Goal: Task Accomplishment & Management: Manage account settings

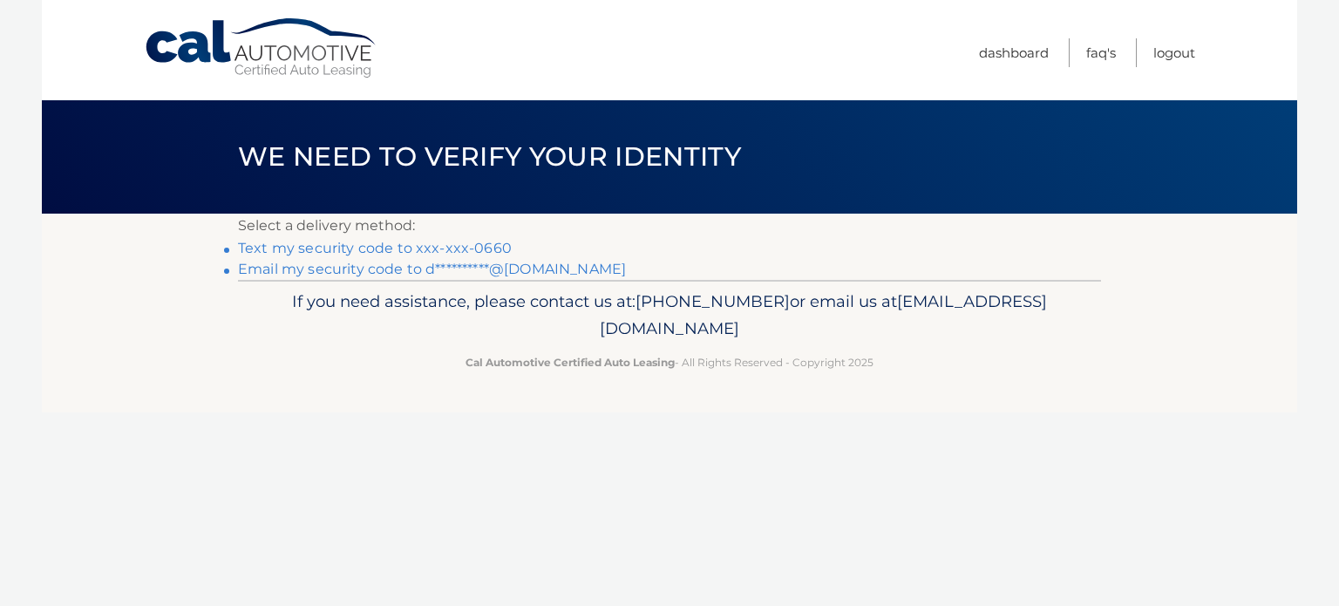
click at [303, 252] on link "Text my security code to xxx-xxx-0660" at bounding box center [375, 248] width 274 height 17
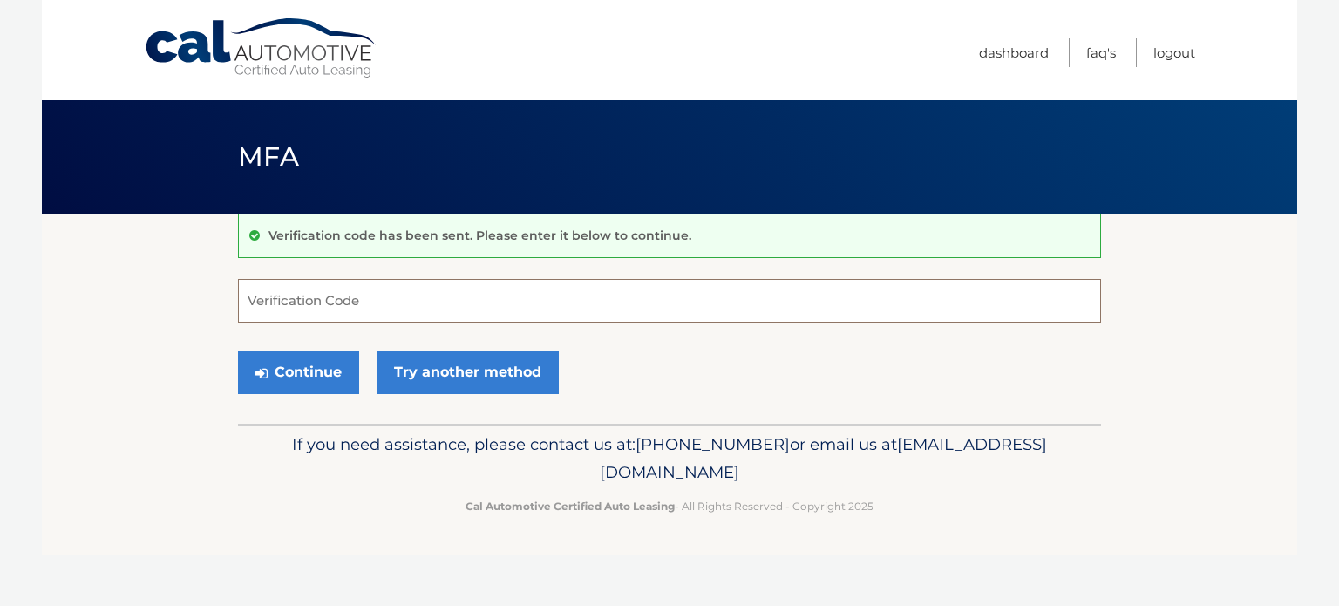
click at [290, 309] on input "Verification Code" at bounding box center [669, 301] width 863 height 44
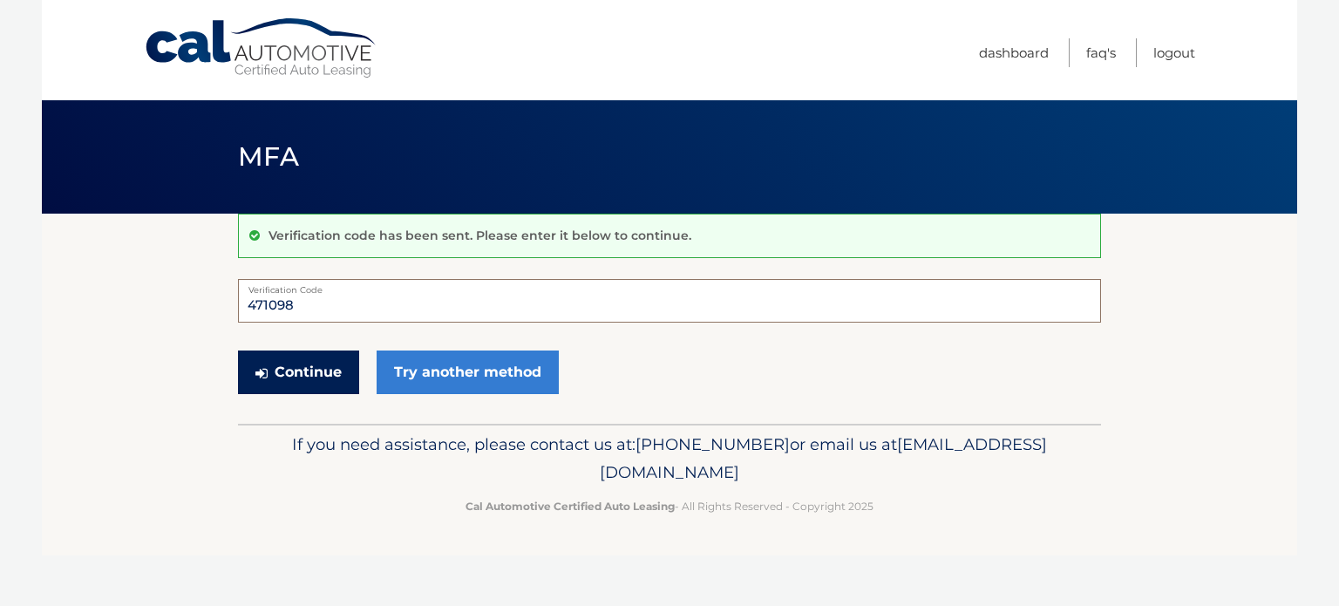
type input "471098"
click at [302, 368] on button "Continue" at bounding box center [298, 373] width 121 height 44
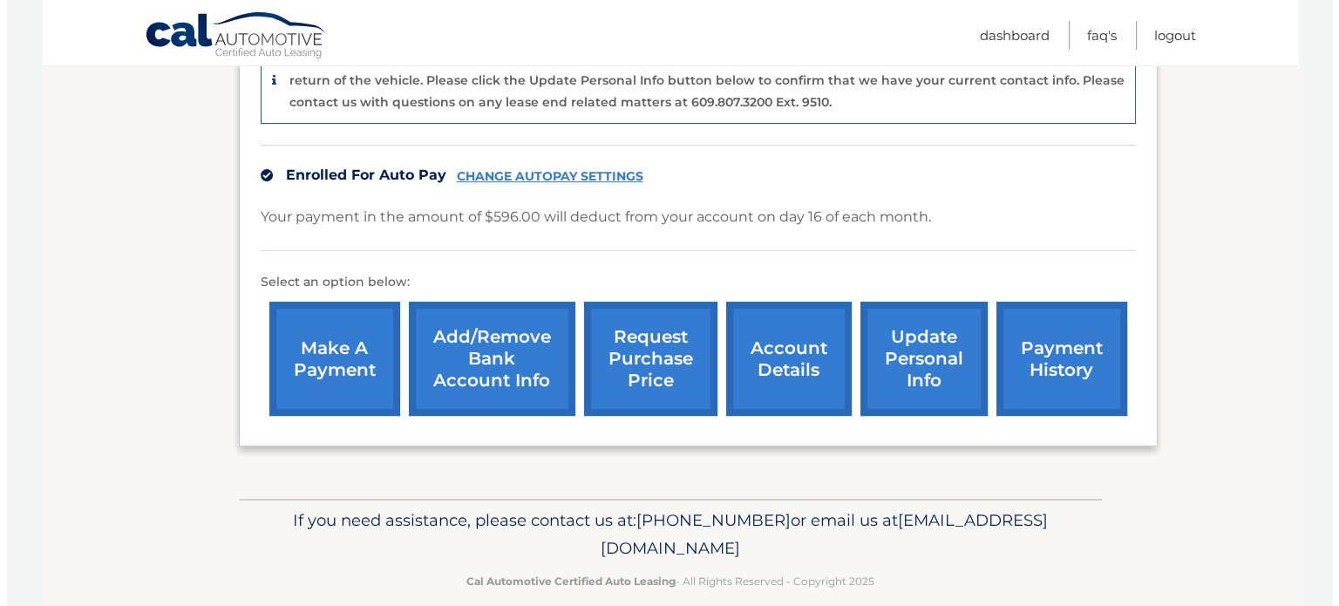
scroll to position [467, 0]
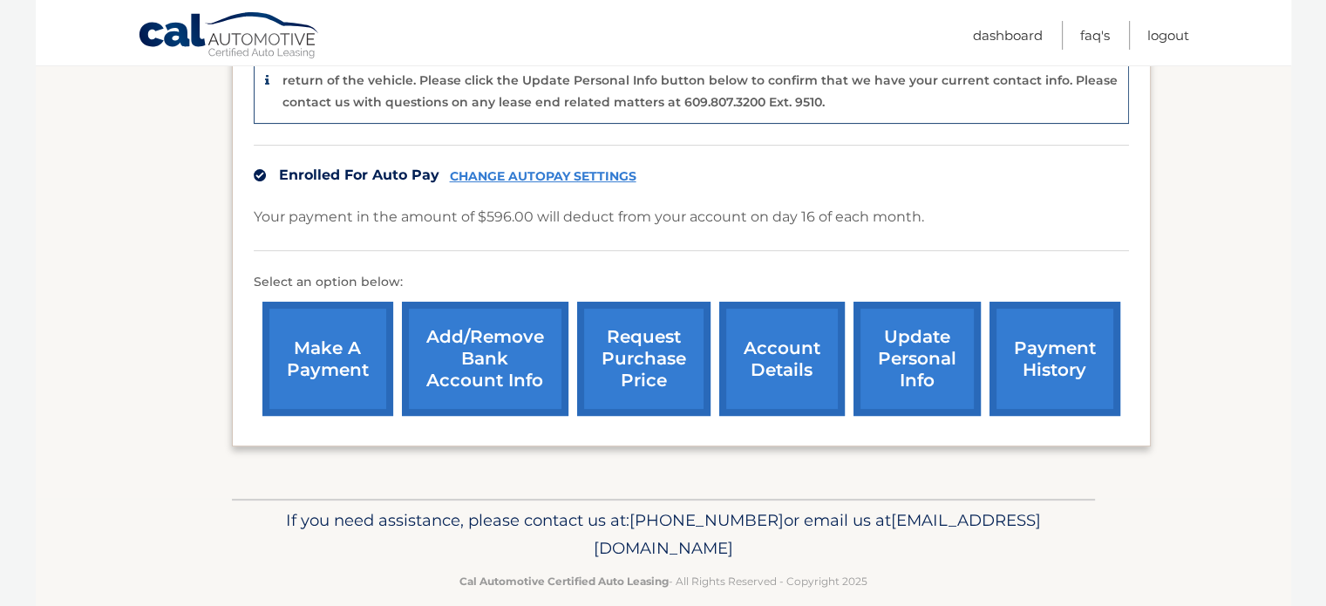
click at [650, 356] on link "request purchase price" at bounding box center [643, 359] width 133 height 114
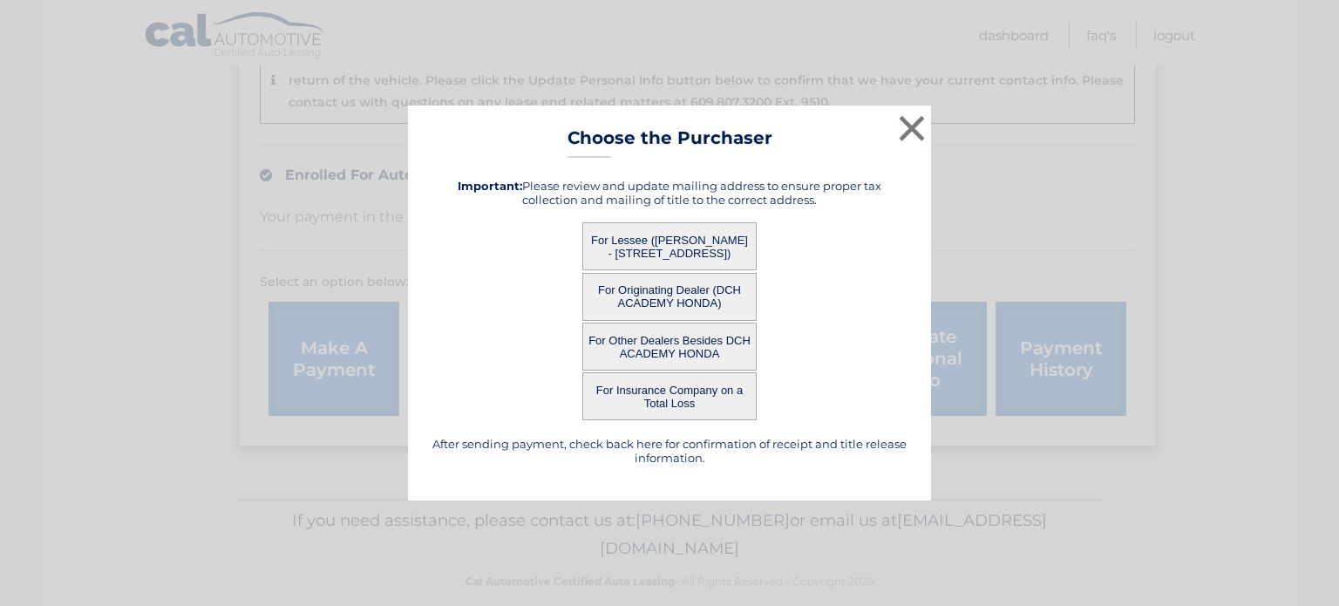
click at [671, 258] on button "For Lessee (DEANNA DEFLURI - 1447 Princess Ave, , Brick, NJ 08724)" at bounding box center [670, 246] width 174 height 48
click at [673, 249] on button "For Lessee (DEANNA DEFLURI - 1447 Princess Ave, , Brick, NJ 08724)" at bounding box center [670, 246] width 174 height 48
click at [673, 249] on button "For Lessee ([PERSON_NAME] - [STREET_ADDRESS])" at bounding box center [670, 246] width 174 height 48
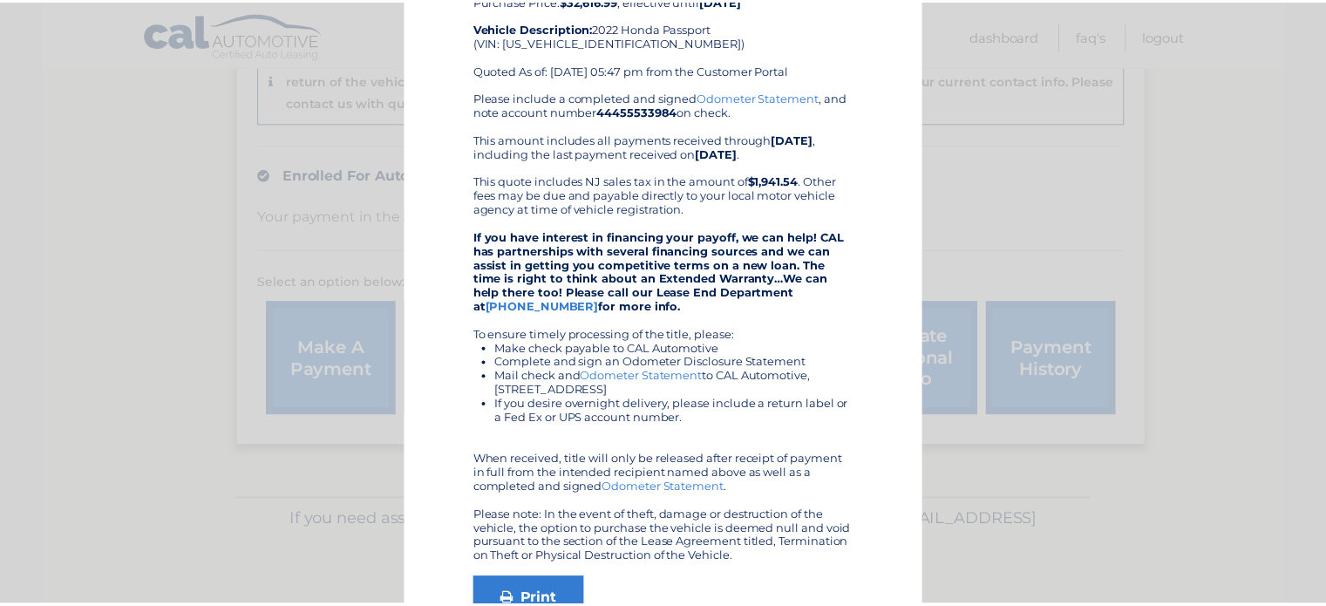
scroll to position [0, 0]
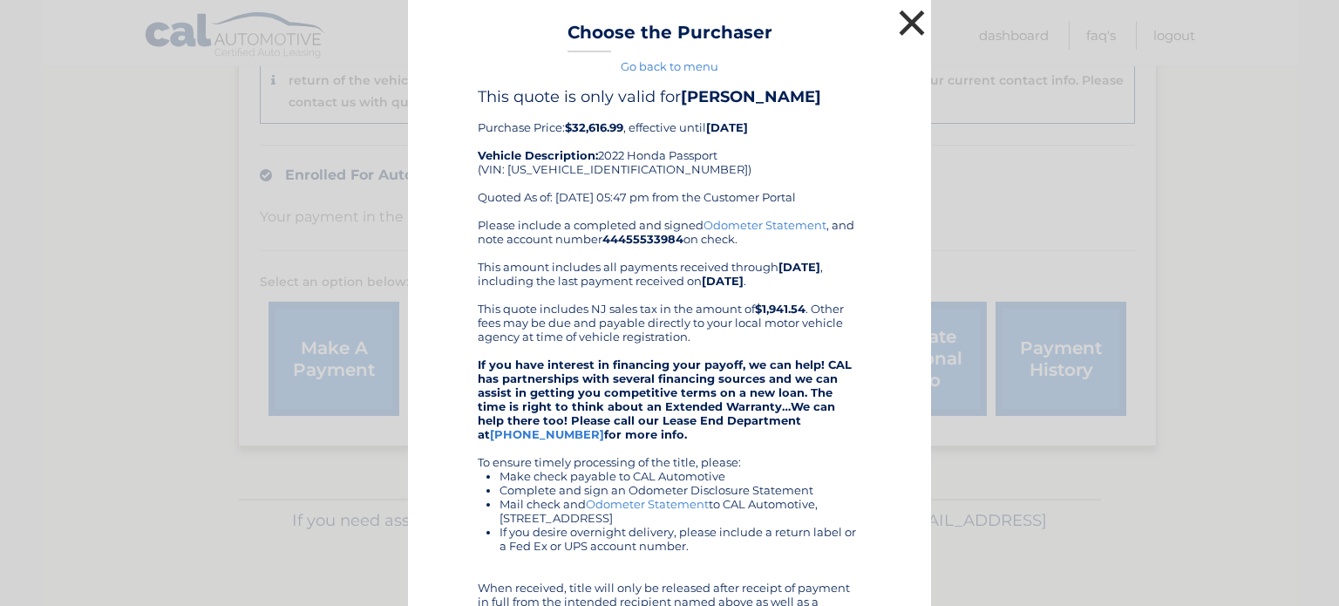
click at [901, 26] on button "×" at bounding box center [912, 22] width 35 height 35
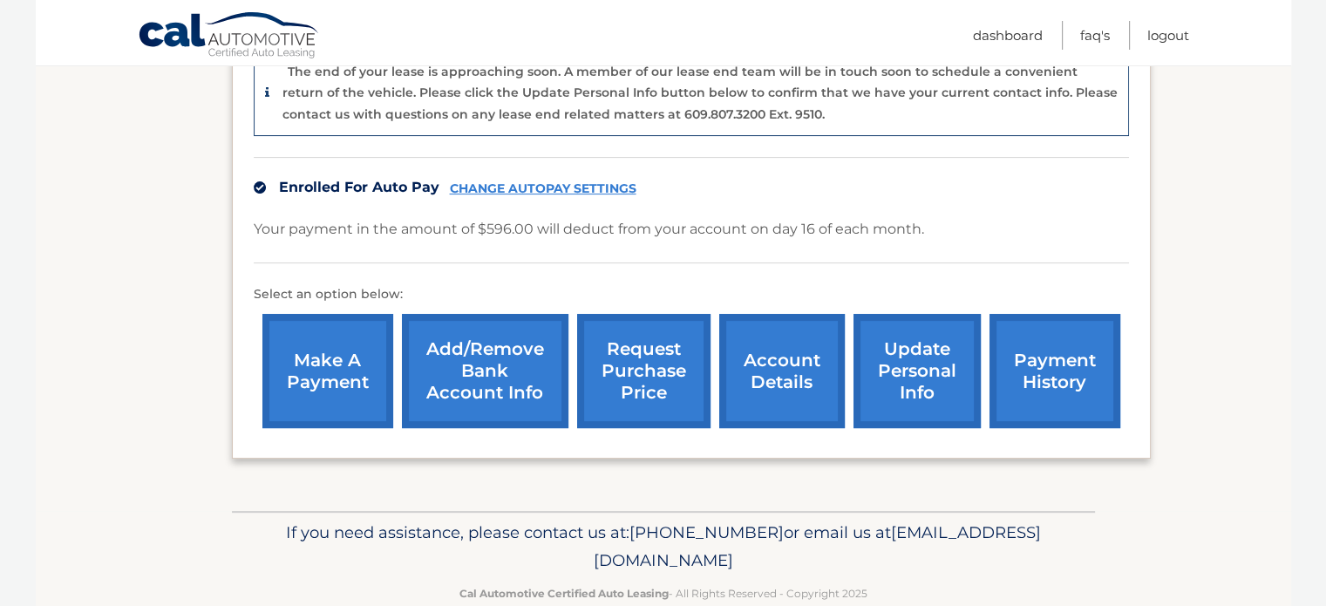
scroll to position [462, 0]
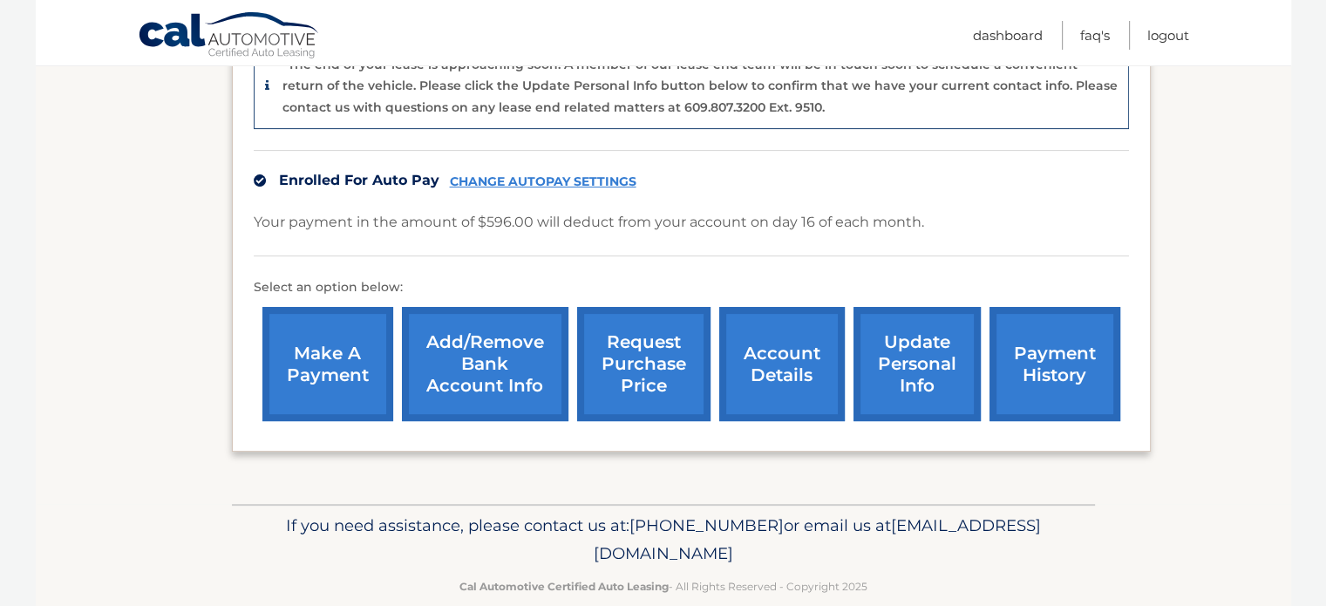
click at [894, 375] on link "update personal info" at bounding box center [917, 364] width 127 height 114
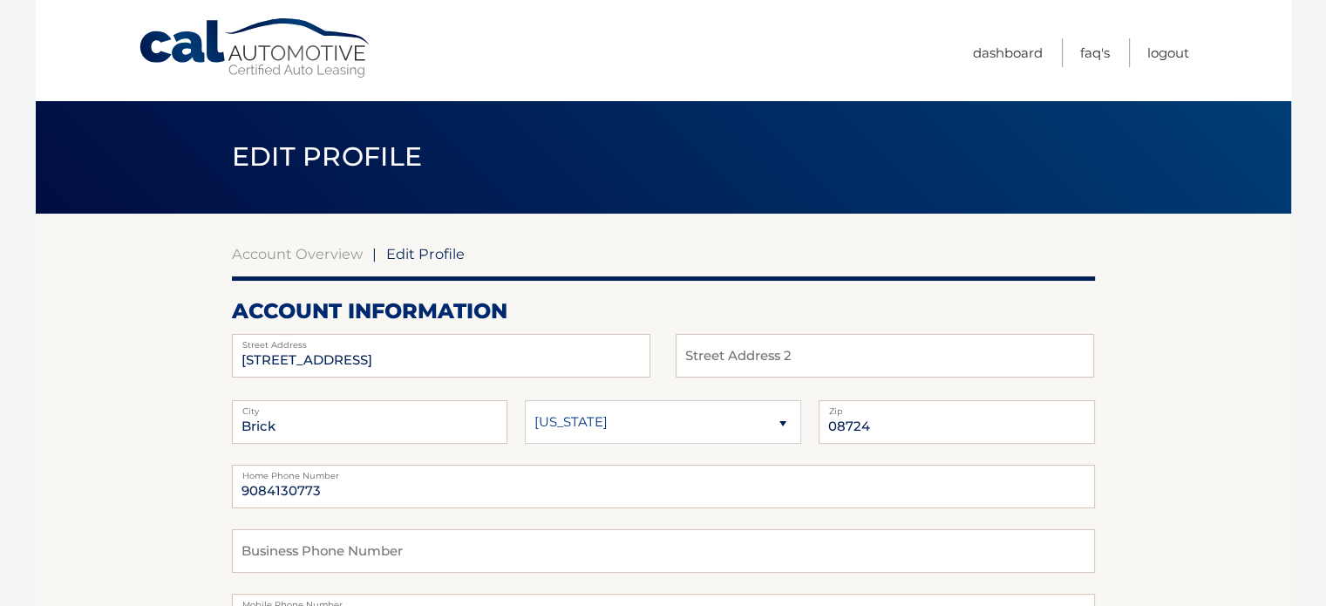
click at [223, 51] on link "Cal Automotive" at bounding box center [255, 48] width 235 height 62
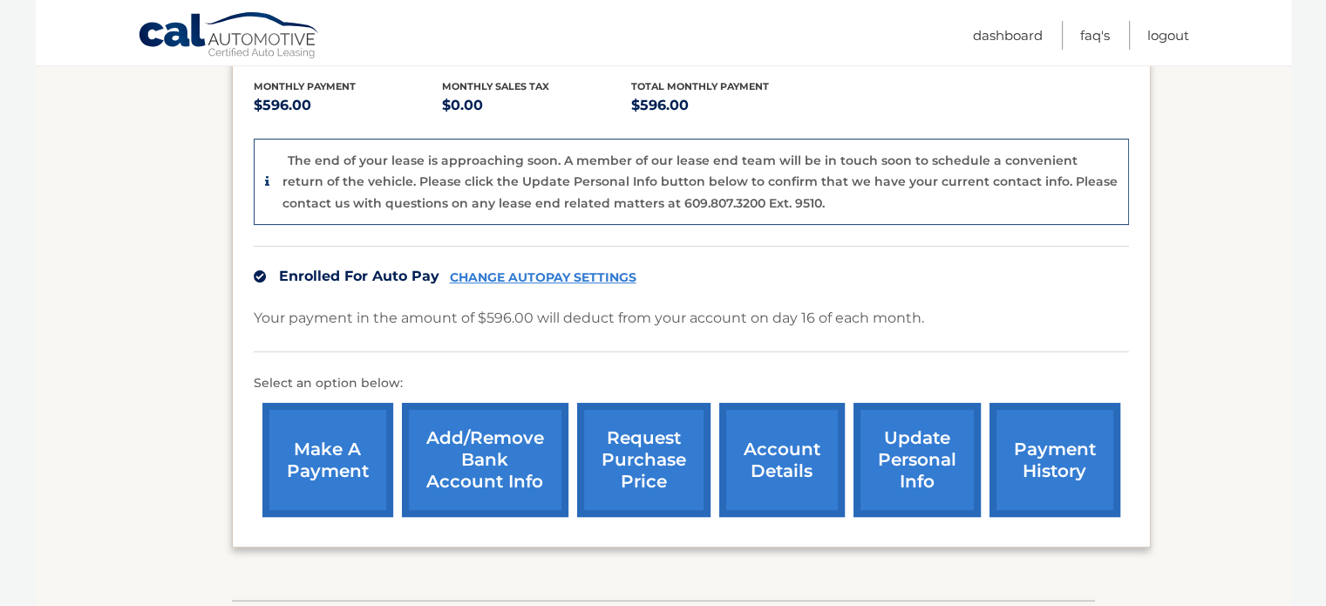
scroll to position [478, 0]
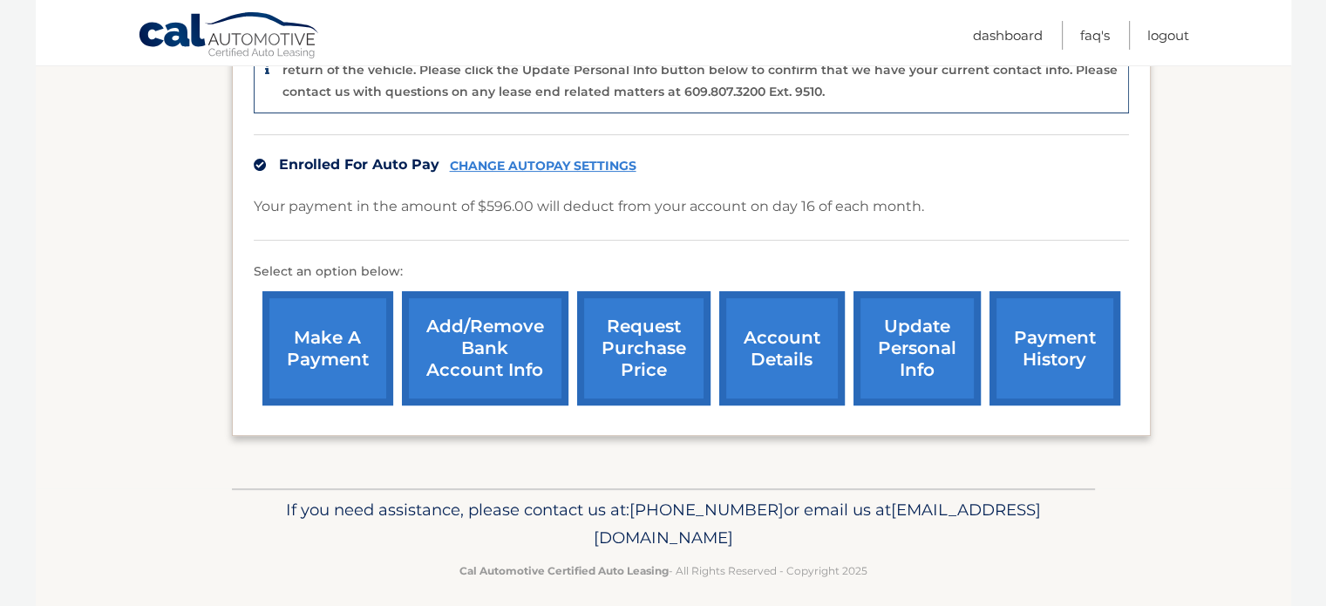
click at [770, 353] on link "account details" at bounding box center [782, 348] width 126 height 114
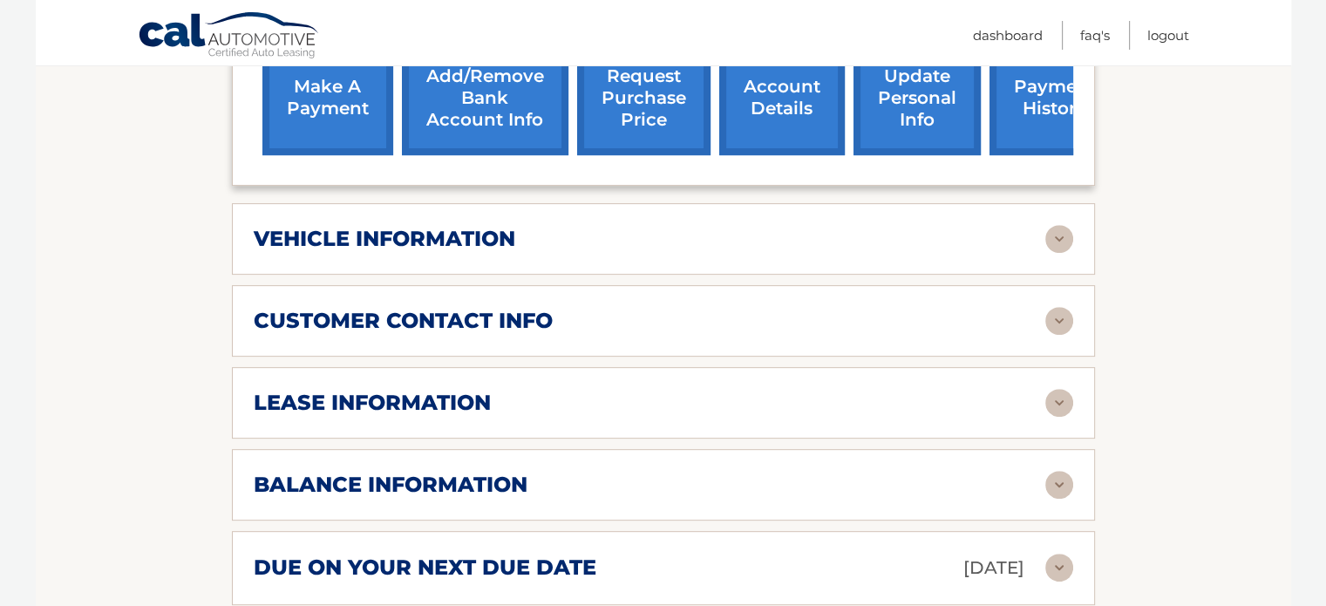
scroll to position [670, 0]
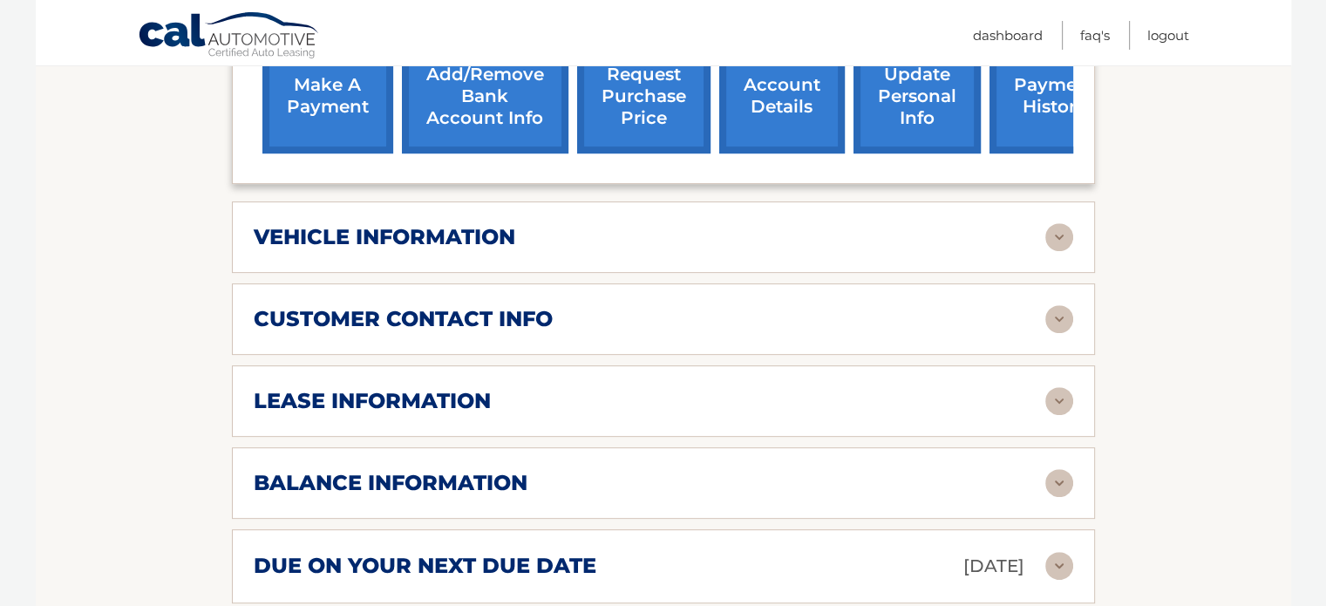
click at [548, 388] on div "lease information" at bounding box center [650, 401] width 792 height 26
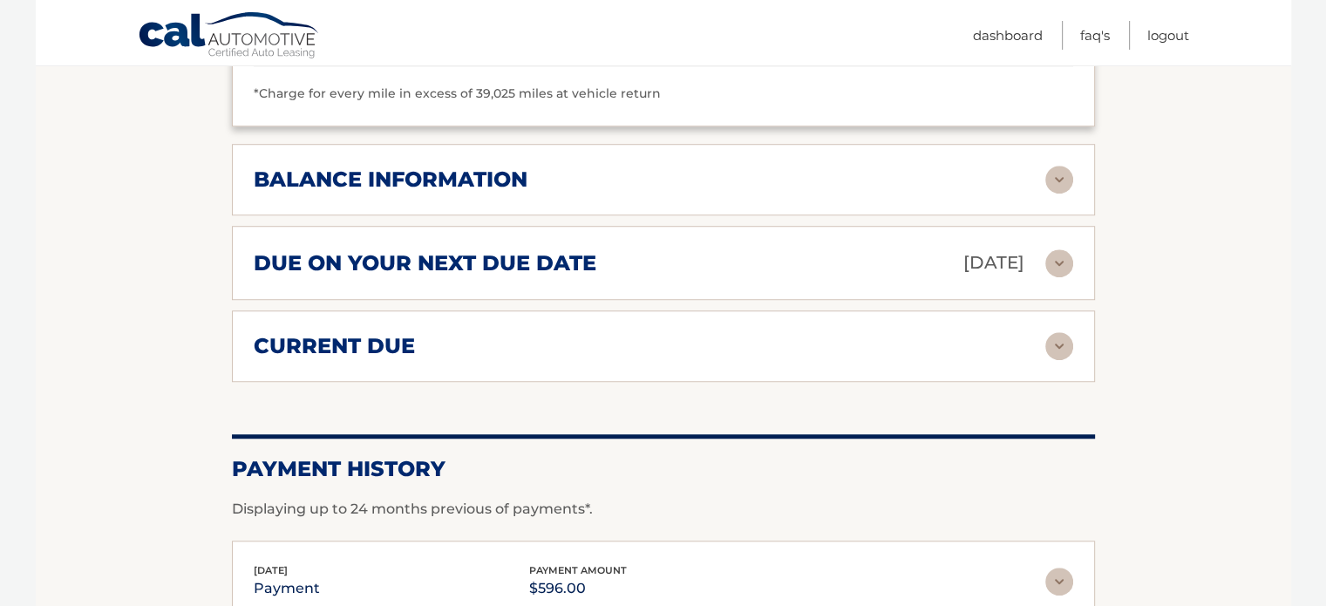
scroll to position [1301, 0]
click at [499, 166] on h2 "balance information" at bounding box center [391, 179] width 274 height 26
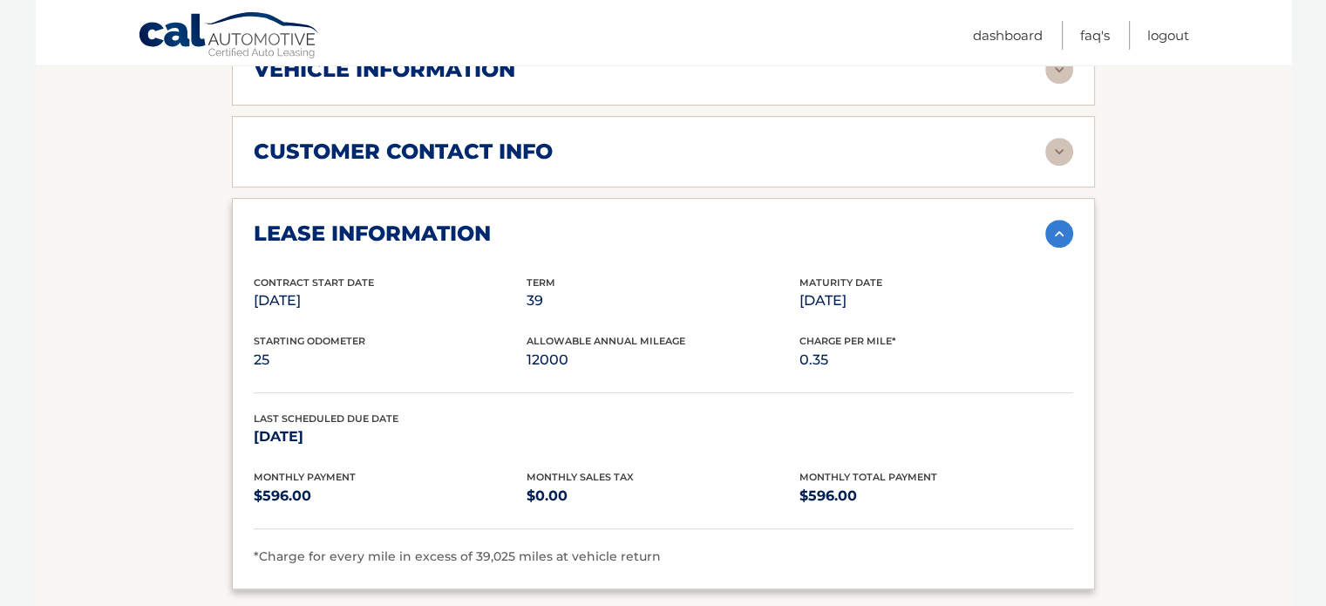
scroll to position [836, 0]
click at [1176, 37] on link "Logout" at bounding box center [1169, 35] width 42 height 29
